Goal: Task Accomplishment & Management: Manage account settings

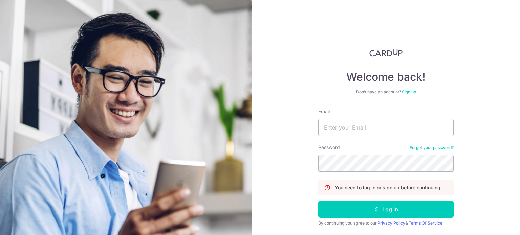
type input "[EMAIL_ADDRESS][DOMAIN_NAME]"
click at [318, 201] on button "Log in" at bounding box center [386, 209] width 136 height 17
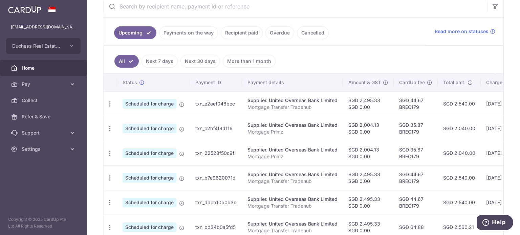
scroll to position [0, 112]
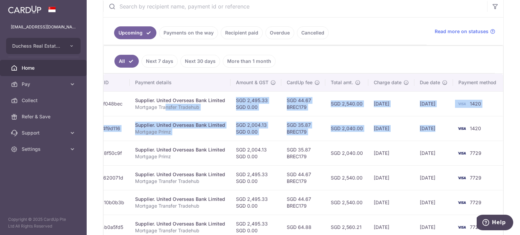
drag, startPoint x: 290, startPoint y: 109, endPoint x: 454, endPoint y: 131, distance: 166.1
click at [454, 131] on tbody "Update payment Cancel payment Scheduled for charge txn_e2aef048bec Supplier. Un…" at bounding box center [248, 214] width 514 height 247
click at [386, 132] on td "09/09/2025" at bounding box center [392, 128] width 46 height 25
click at [379, 123] on td "09/09/2025" at bounding box center [392, 128] width 46 height 25
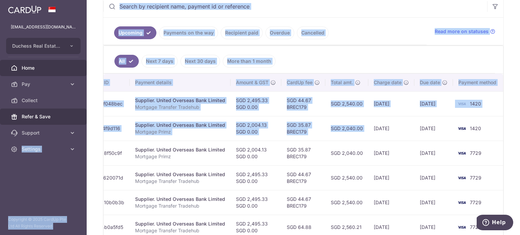
scroll to position [0, 0]
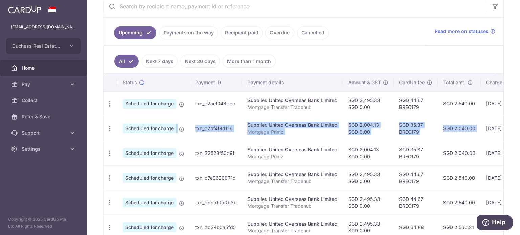
drag, startPoint x: 368, startPoint y: 123, endPoint x: 173, endPoint y: 137, distance: 194.6
click at [155, 136] on tr "Update payment Cancel payment Scheduled for charge txn_c2bf4f9d116 Supplier. Un…" at bounding box center [361, 128] width 514 height 25
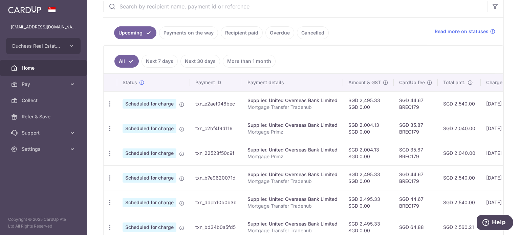
click at [256, 143] on td "Supplier. United Overseas Bank Limited Mortgage Primz" at bounding box center [292, 153] width 101 height 25
click at [106, 101] on icon "button" at bounding box center [109, 104] width 7 height 7
click at [135, 120] on span "Update payment" at bounding box center [146, 123] width 46 height 8
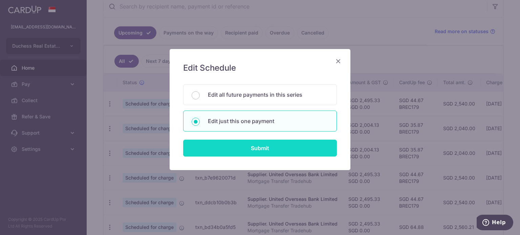
click at [236, 150] on input "Submit" at bounding box center [260, 148] width 154 height 17
radio input "true"
type input "2,495.33"
type input "0.00"
type input "[DATE]"
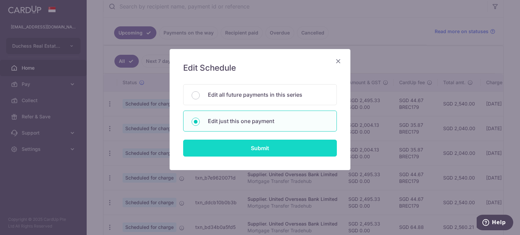
type input "Mortgage Transfer Tradehub"
type input "Tradehub 04140"
type input "BREC179"
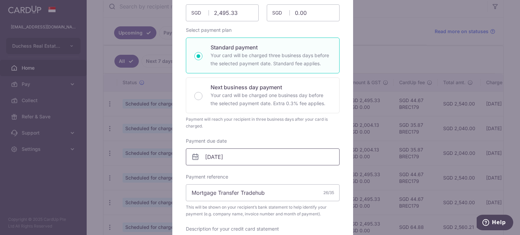
scroll to position [102, 0]
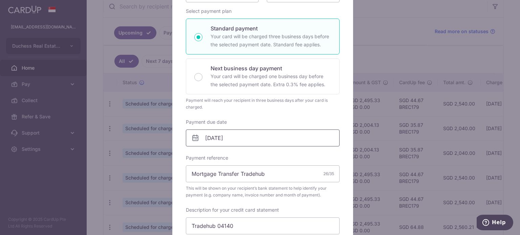
click at [250, 140] on input "[DATE]" at bounding box center [263, 138] width 154 height 17
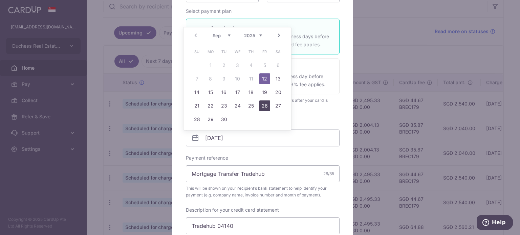
click at [264, 105] on link "26" at bounding box center [265, 106] width 11 height 11
type input "26/09/2025"
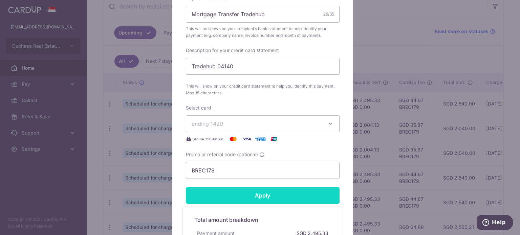
click at [232, 198] on input "Apply" at bounding box center [263, 195] width 154 height 17
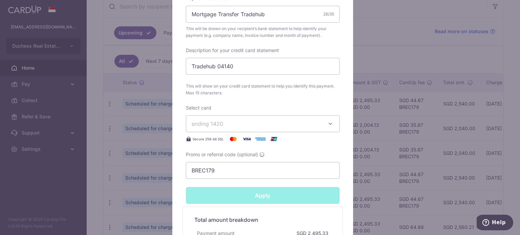
type input "Successfully Applied"
click at [50, 187] on div "Edit payment By clicking apply, you will make changes to all payments to United…" at bounding box center [260, 117] width 520 height 235
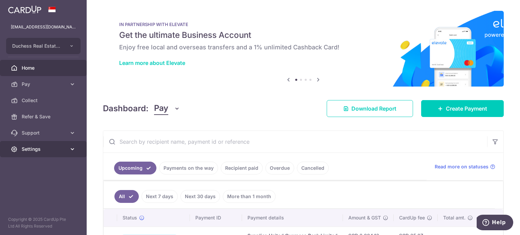
click at [40, 145] on link "Settings" at bounding box center [43, 149] width 87 height 16
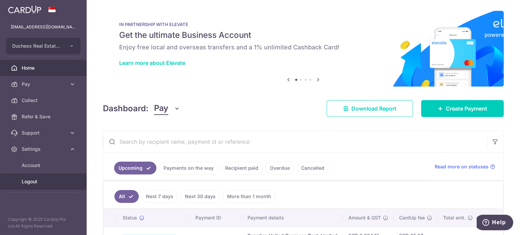
click at [22, 182] on span "Logout" at bounding box center [44, 182] width 45 height 7
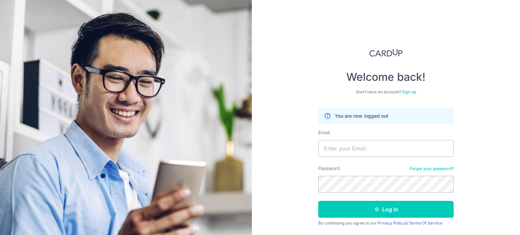
click at [327, 158] on form "You are now logged out Email Password Forgot your password? Log in By continuin…" at bounding box center [386, 178] width 136 height 140
click at [331, 152] on input "Email" at bounding box center [386, 148] width 136 height 17
type input "benjamincheongkw1993@gmail.com"
click at [318, 201] on button "Log in" at bounding box center [386, 209] width 136 height 17
